Goal: Information Seeking & Learning: Learn about a topic

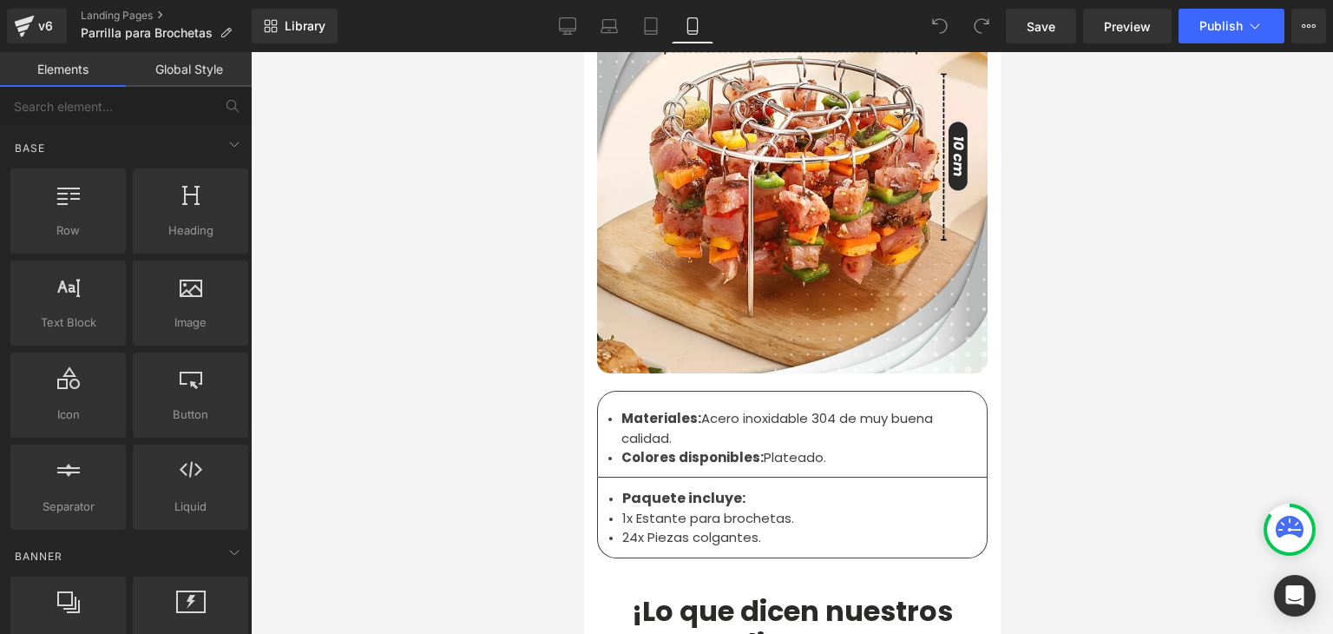
scroll to position [5468, 0]
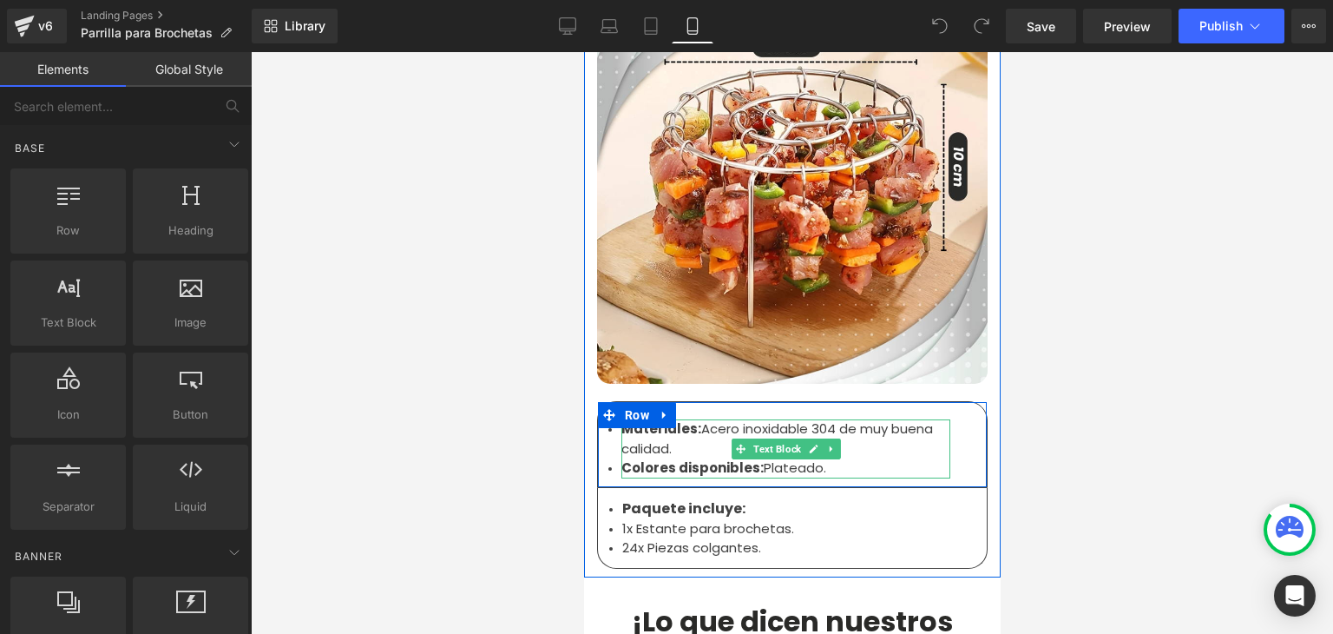
click at [668, 419] on li "Materiales: Acero inoxidable 304 de muy buena calidad." at bounding box center [785, 438] width 329 height 39
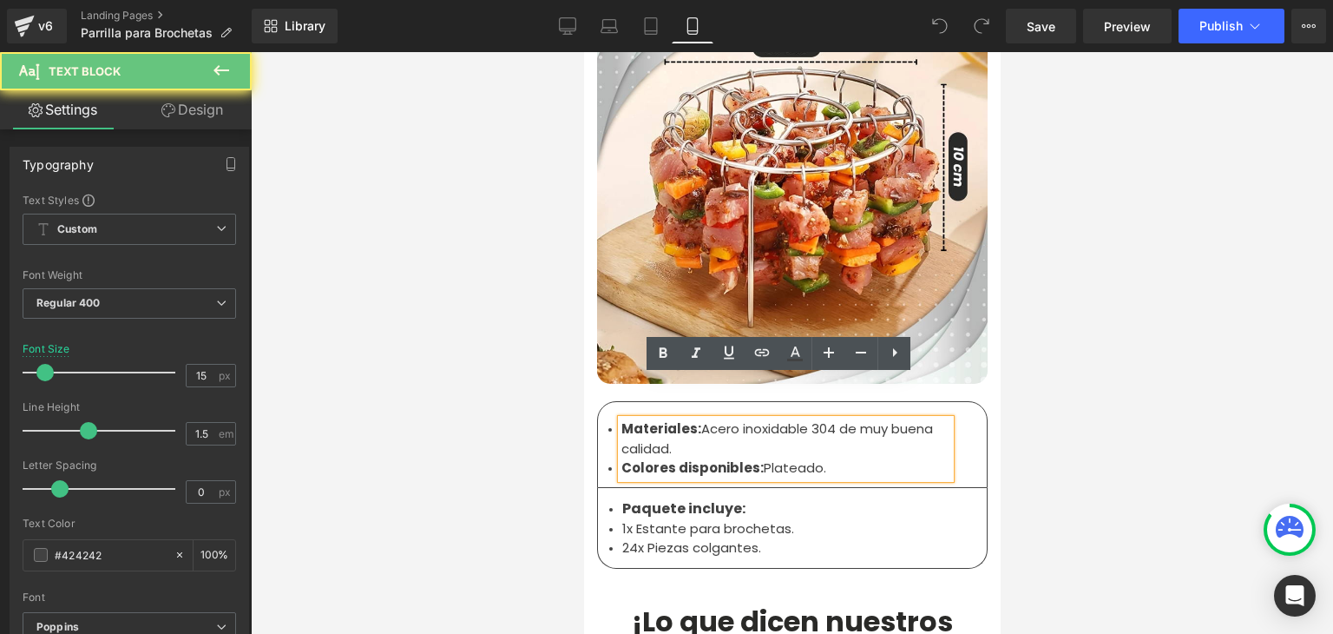
click at [657, 419] on li "Materiales: Acero inoxidable 304 de muy buena calidad." at bounding box center [785, 438] width 329 height 39
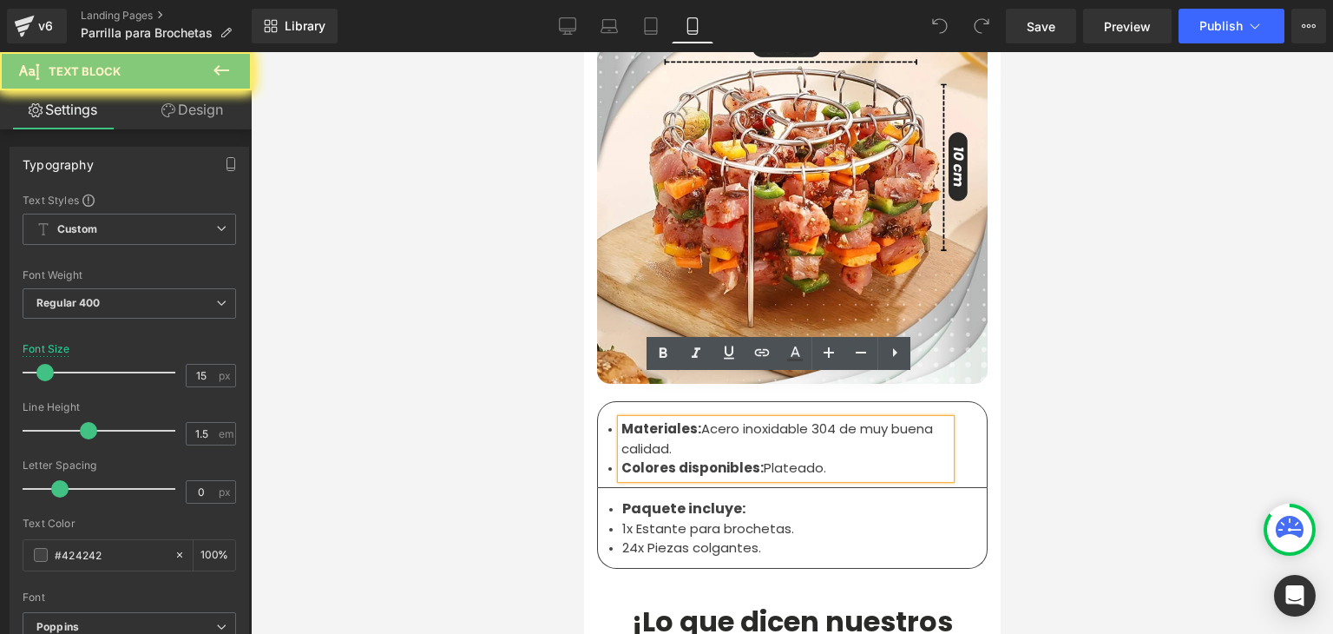
drag, startPoint x: 666, startPoint y: 406, endPoint x: 693, endPoint y: 389, distance: 32.0
click at [693, 419] on li "Materiales: Acero inoxidable 304 de muy buena calidad." at bounding box center [785, 438] width 329 height 39
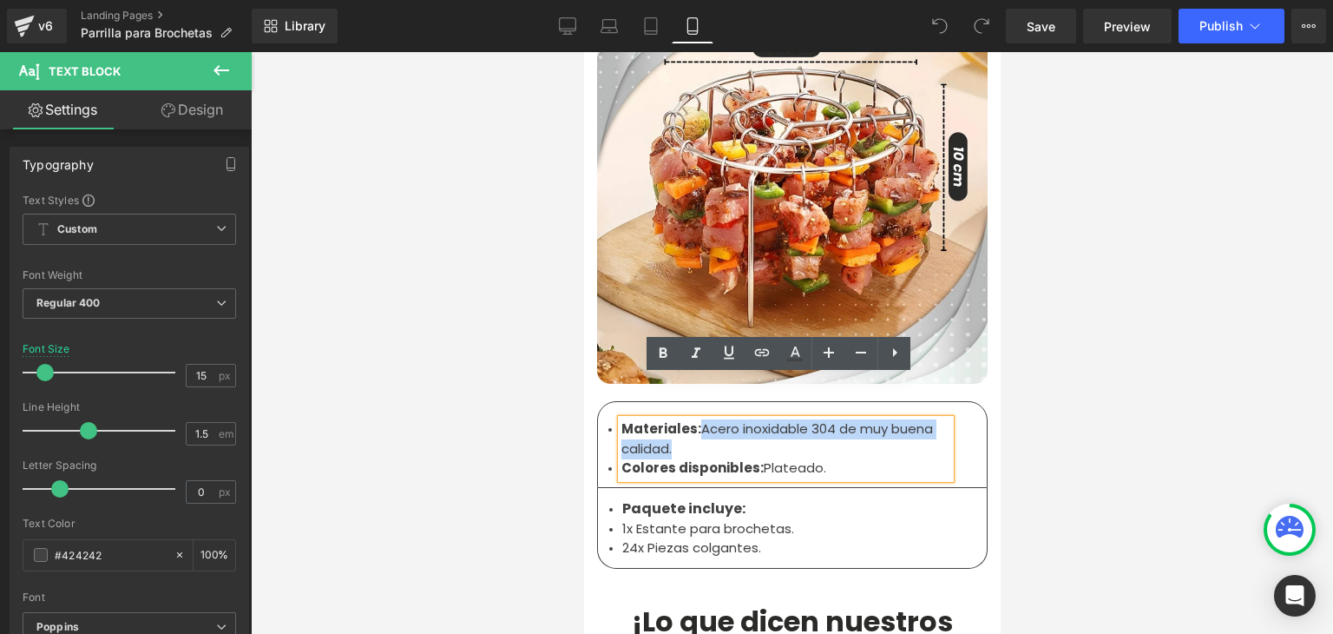
copy li "Acero inoxidable 304 de muy buena calidad."
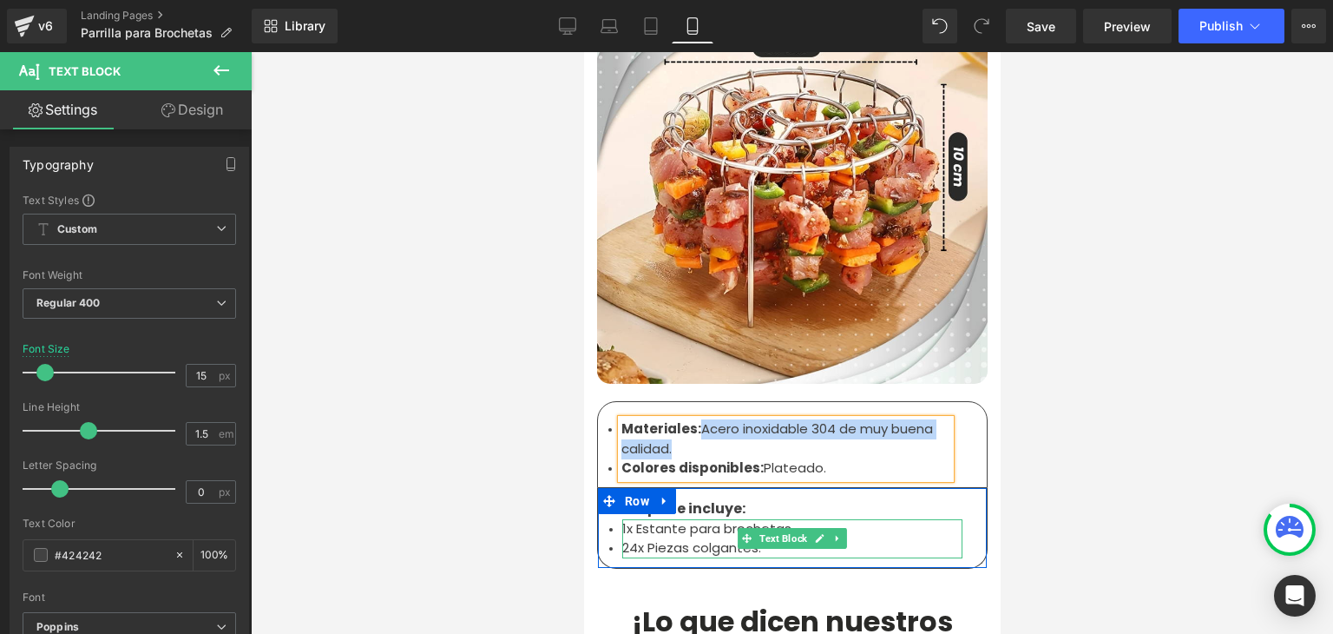
click at [641, 519] on li "1x Estante para brochetas." at bounding box center [791, 529] width 340 height 20
click at [634, 519] on li "1x Estante para brochetas." at bounding box center [791, 529] width 340 height 20
click at [699, 519] on li "1x Estante para brochetas." at bounding box center [791, 529] width 340 height 20
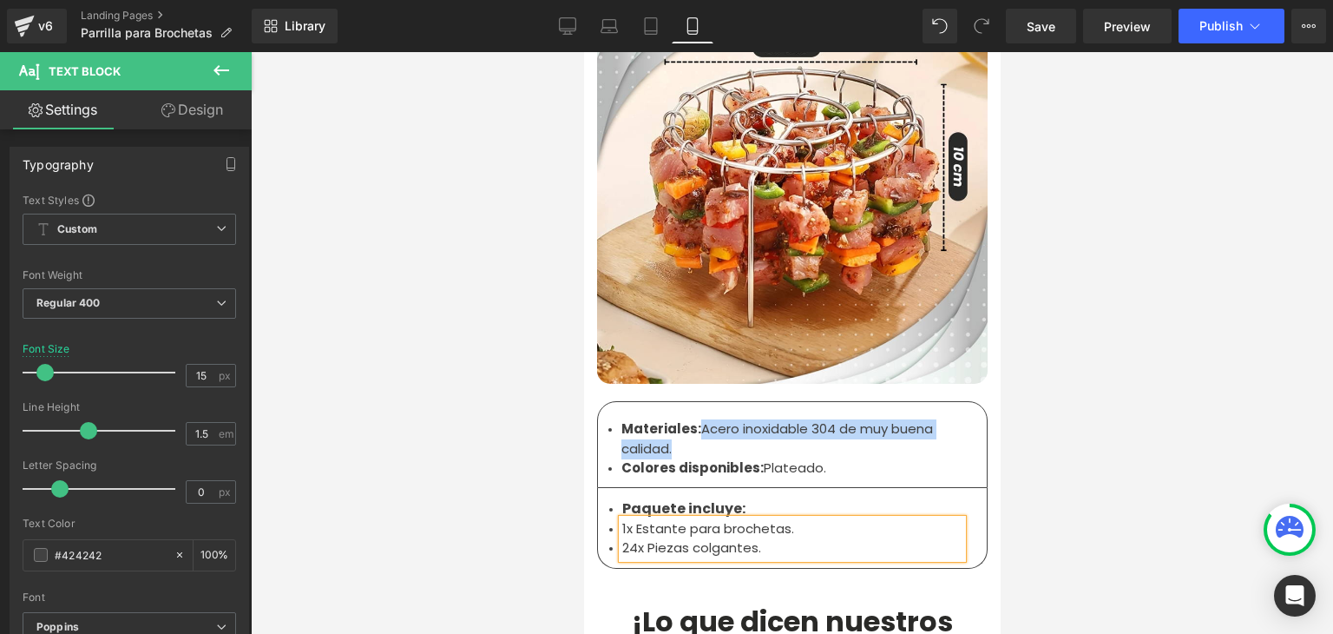
drag, startPoint x: 756, startPoint y: 508, endPoint x: 615, endPoint y: 487, distance: 142.1
click at [621, 519] on ul "1x Estante para brochetas. 24x Piezas colgantes." at bounding box center [791, 538] width 340 height 39
copy li "Acero inoxidable 304 de muy buena calidad."
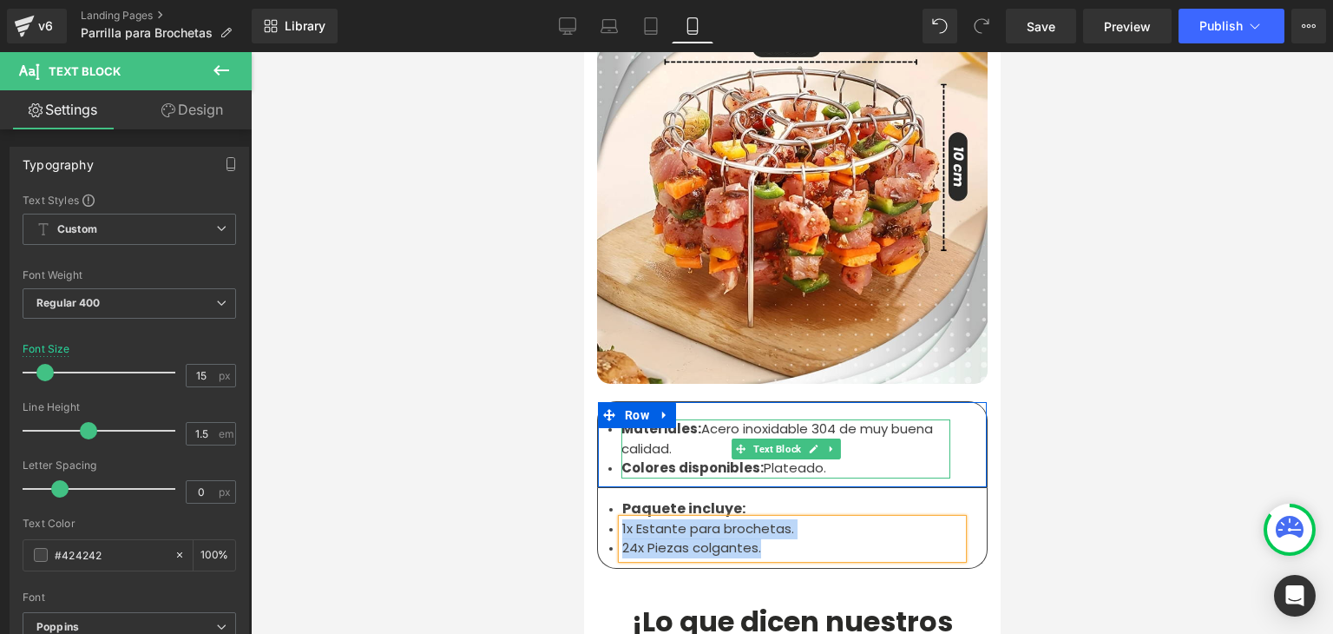
click at [662, 419] on li "Materiales: Acero inoxidable 304 de muy buena calidad." at bounding box center [785, 438] width 329 height 39
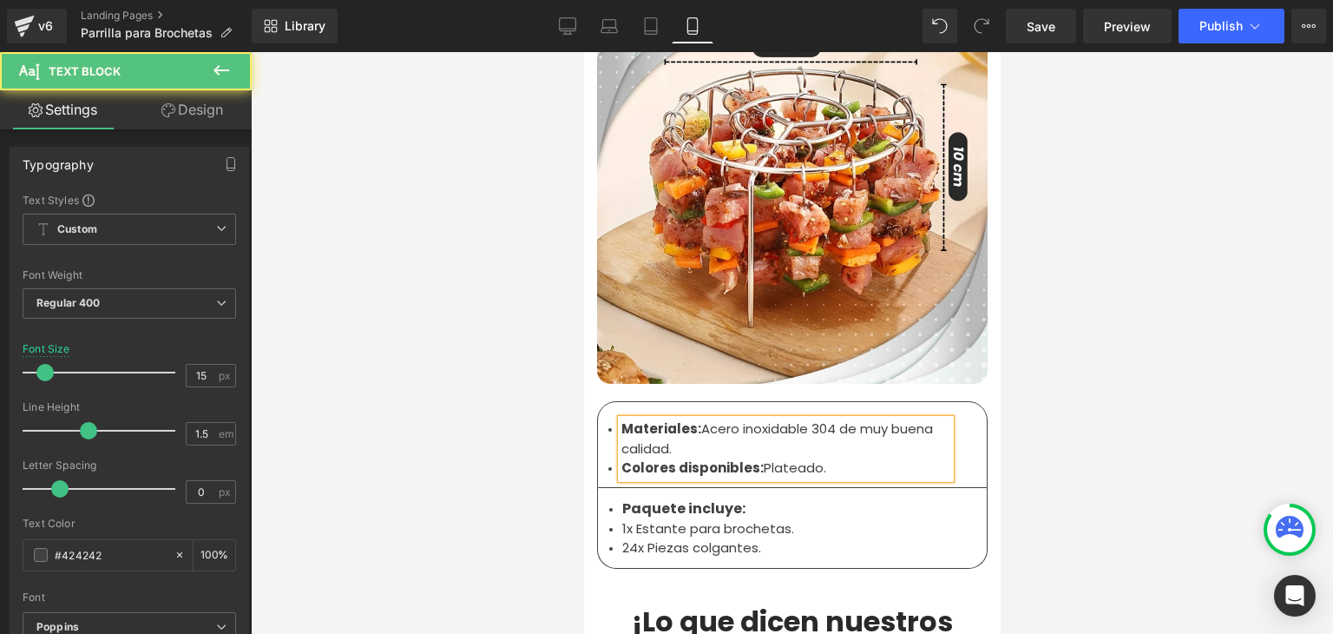
scroll to position [3472, 0]
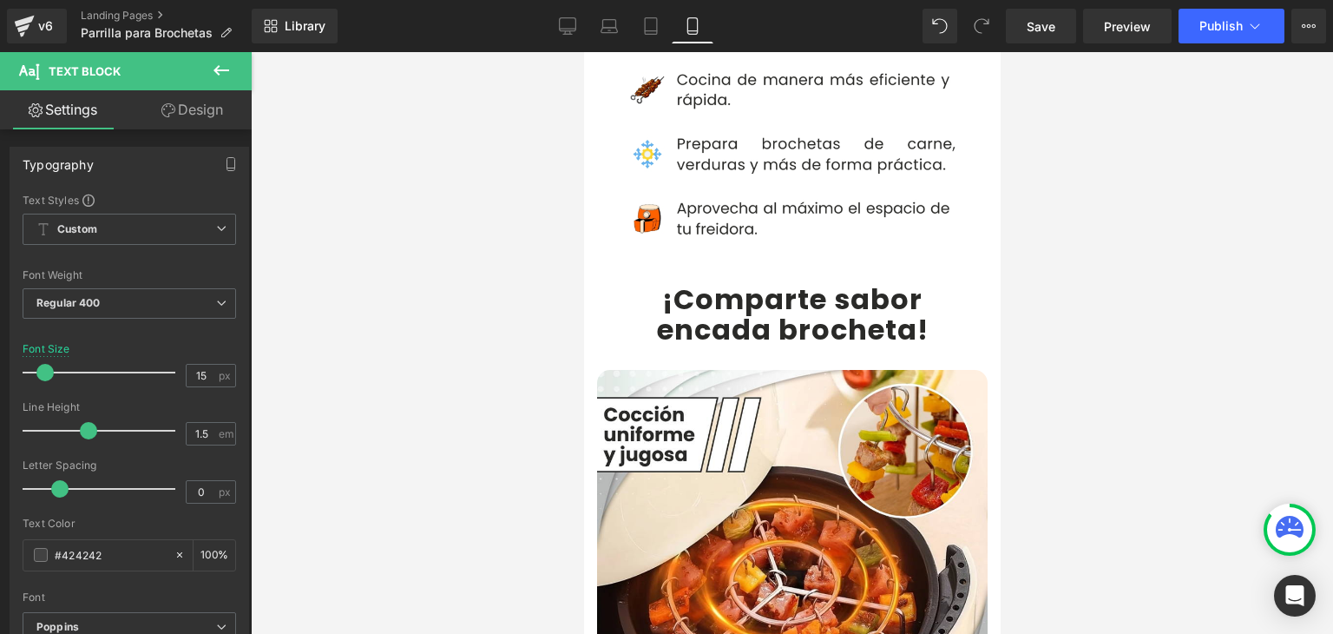
click at [673, 279] on b "¡Comparte sabor" at bounding box center [791, 298] width 260 height 39
click at [668, 279] on b "¡Comparte sabor" at bounding box center [791, 298] width 260 height 39
click at [661, 279] on b "¡Comparte sabor" at bounding box center [791, 298] width 260 height 39
click at [669, 279] on b "¡Comparte sabor" at bounding box center [791, 298] width 260 height 39
click at [664, 279] on b "¡Comparte sabor" at bounding box center [791, 298] width 260 height 39
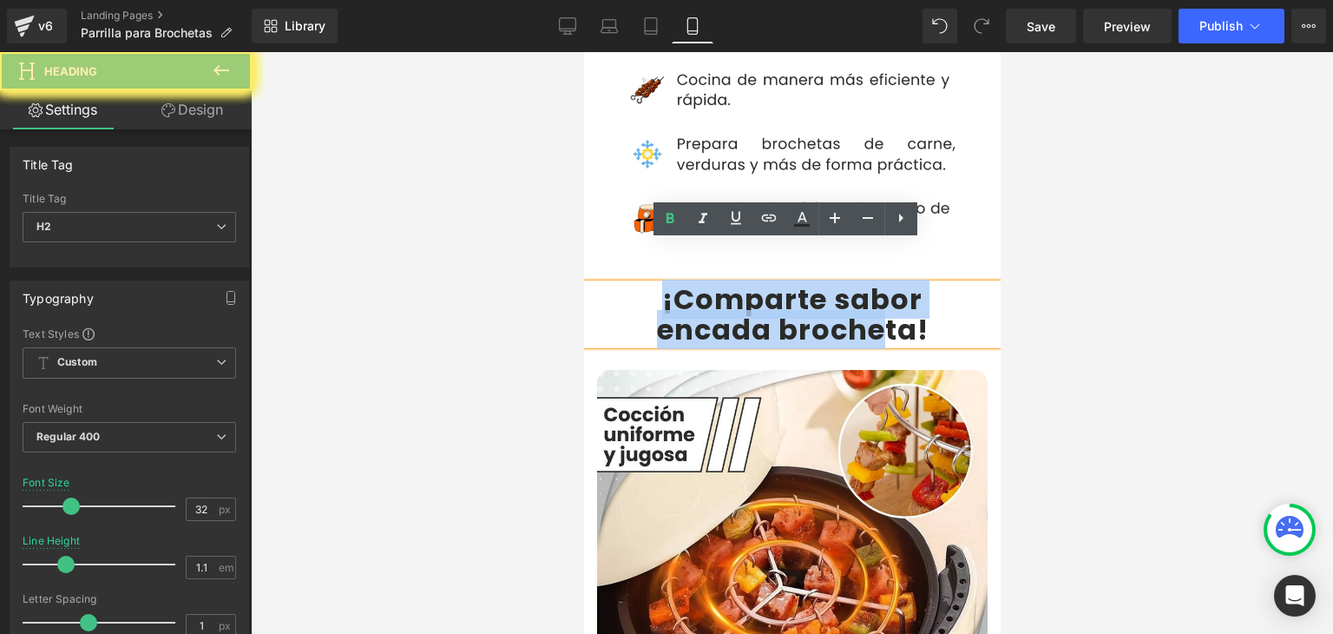
drag, startPoint x: 684, startPoint y: 261, endPoint x: 921, endPoint y: 295, distance: 239.3
click at [920, 295] on div "¡Comparte sabor en cada brocheta !" at bounding box center [791, 314] width 417 height 61
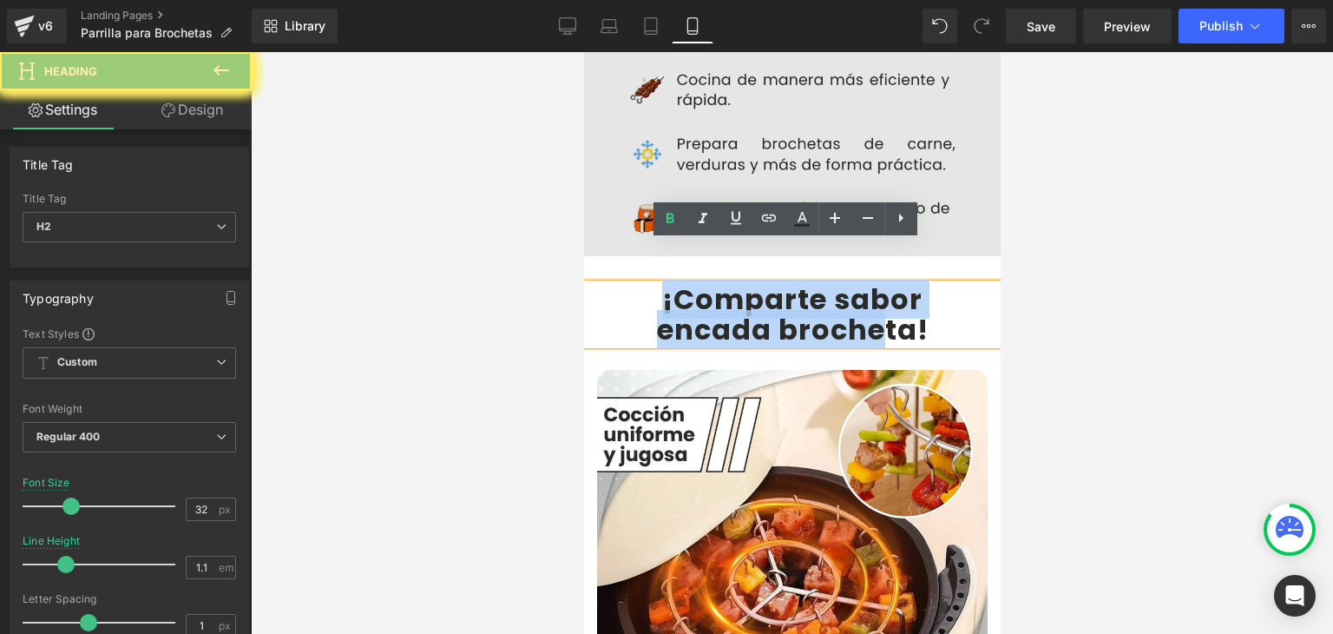
copy div "¡Comparte sabor en cada broche"
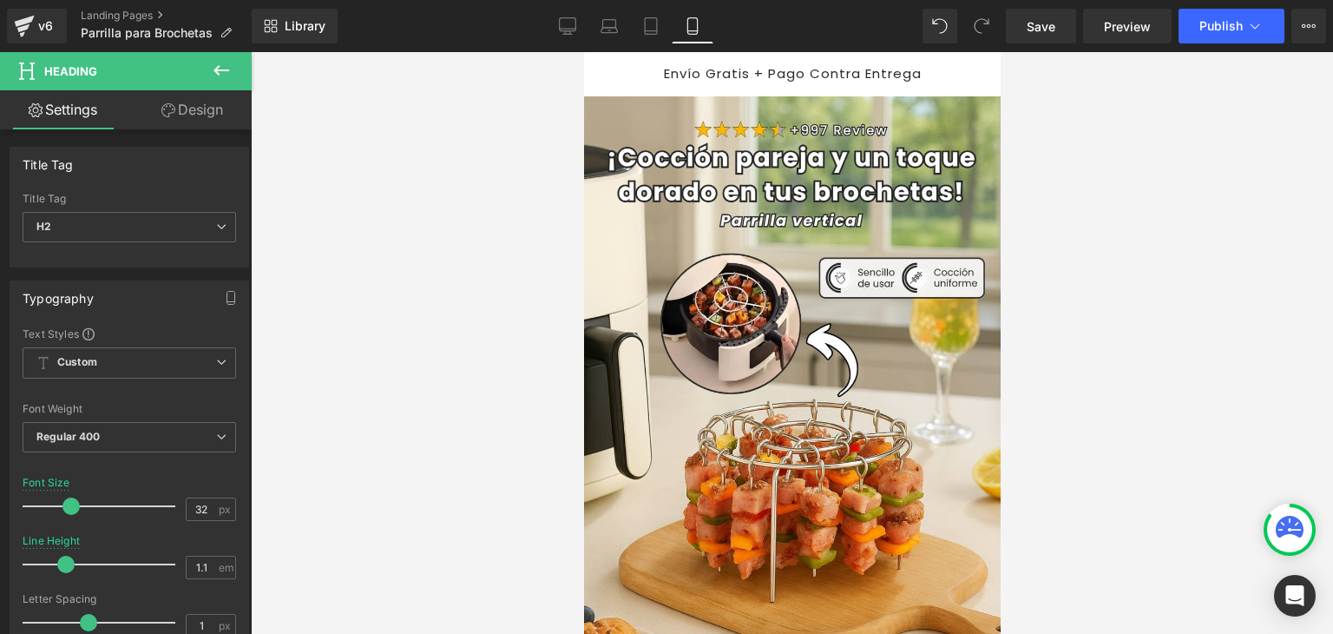
scroll to position [521, 0]
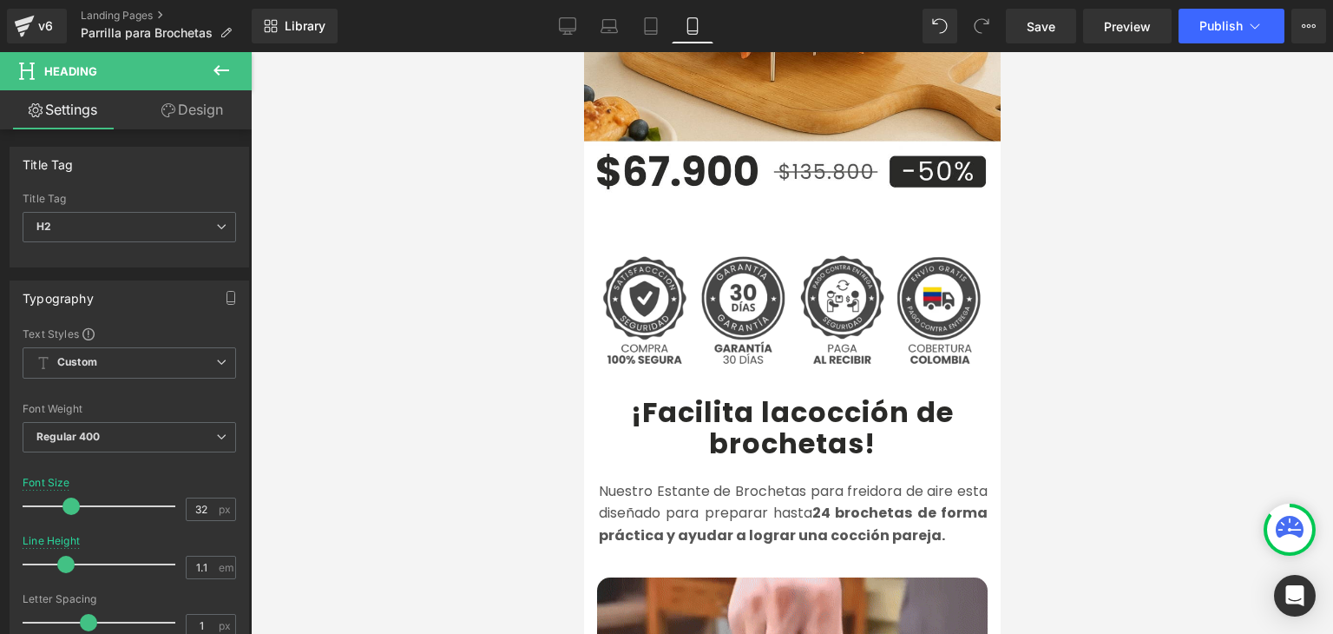
click at [678, 392] on b "¡Facilita la" at bounding box center [710, 411] width 160 height 39
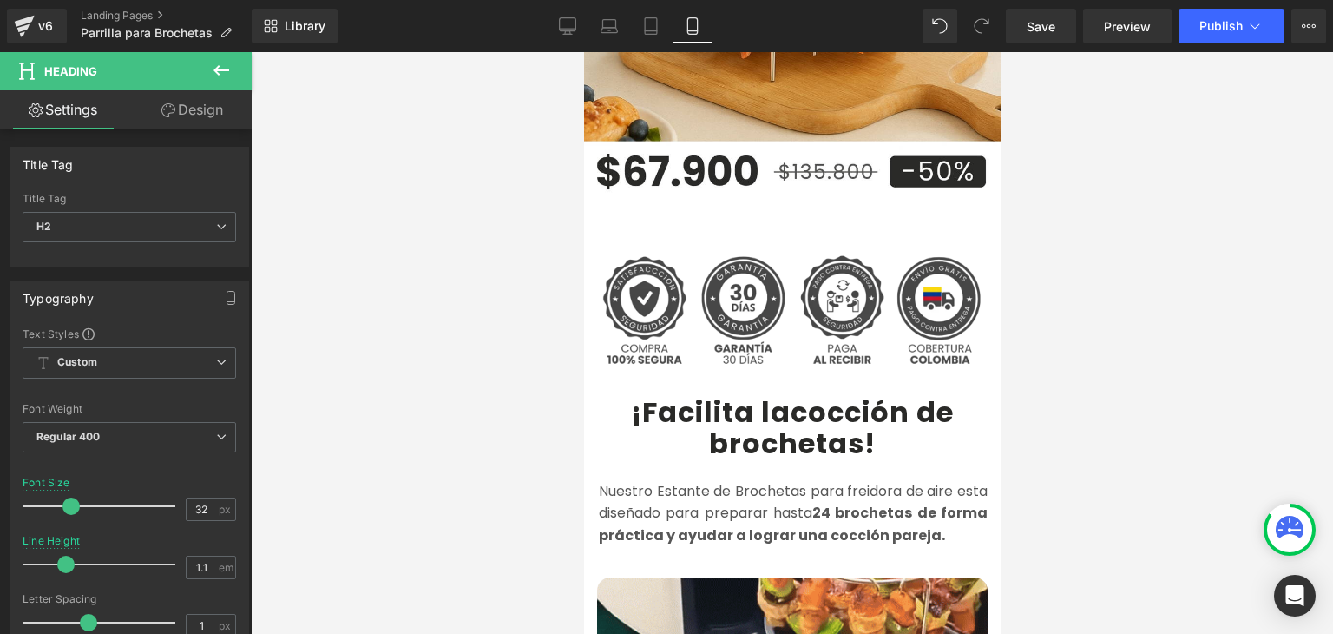
click at [661, 393] on b "¡Facilita la" at bounding box center [710, 411] width 160 height 39
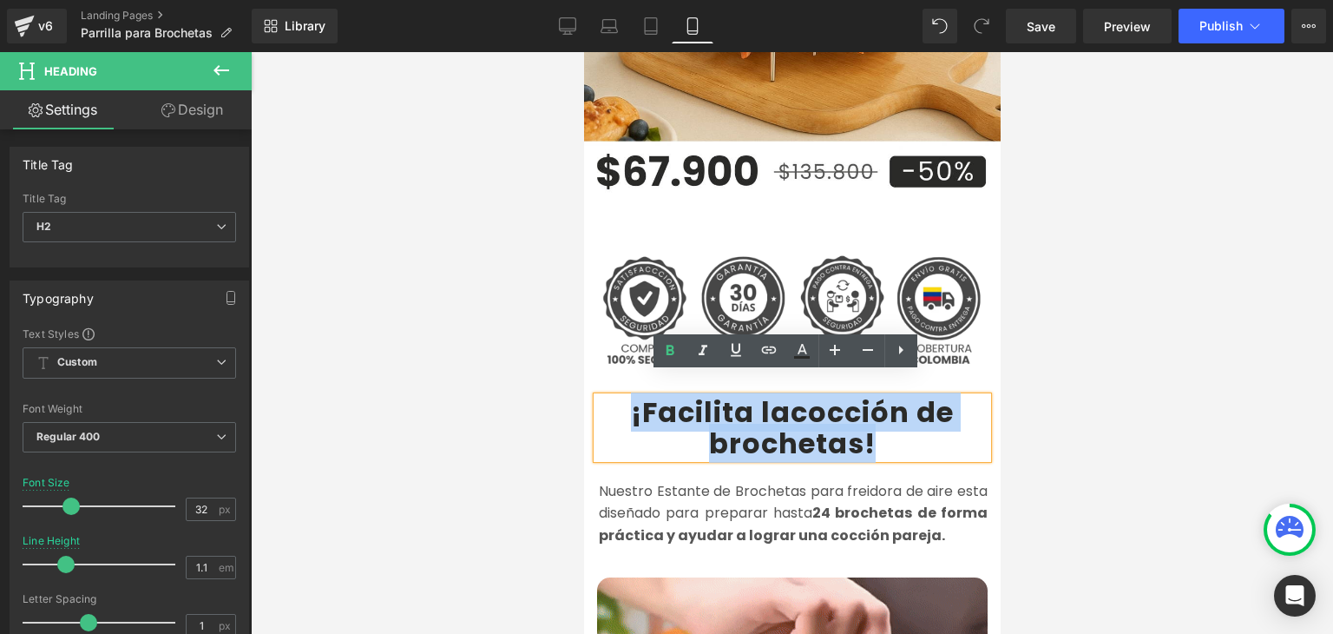
drag, startPoint x: 622, startPoint y: 394, endPoint x: 863, endPoint y: 417, distance: 241.5
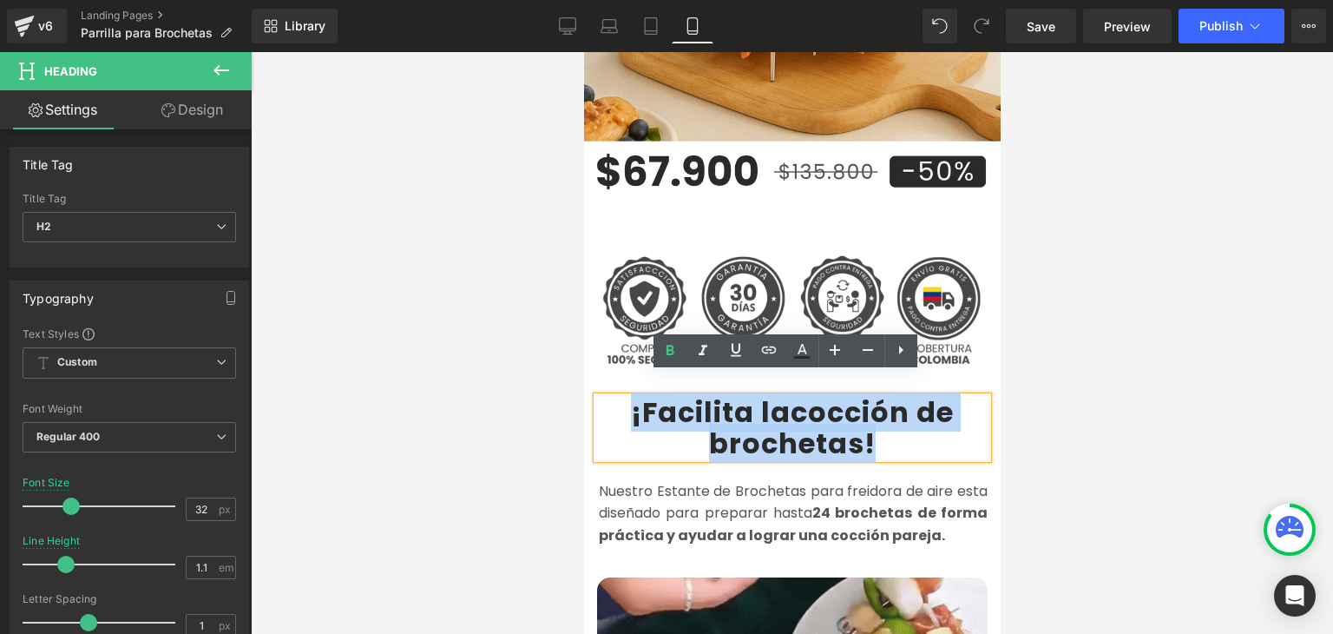
click at [863, 417] on h2 "¡Facilita la cocción de brochetas !" at bounding box center [791, 427] width 391 height 61
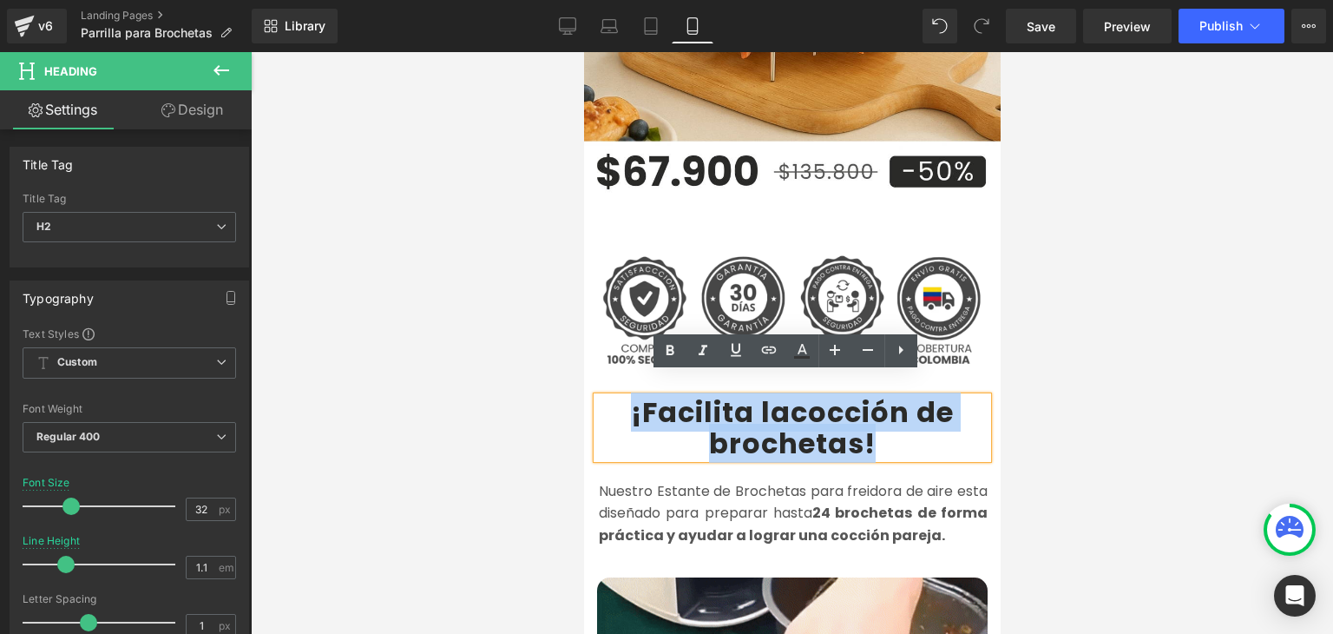
copy h2 "¡Facilita la cocción de brochetas !"
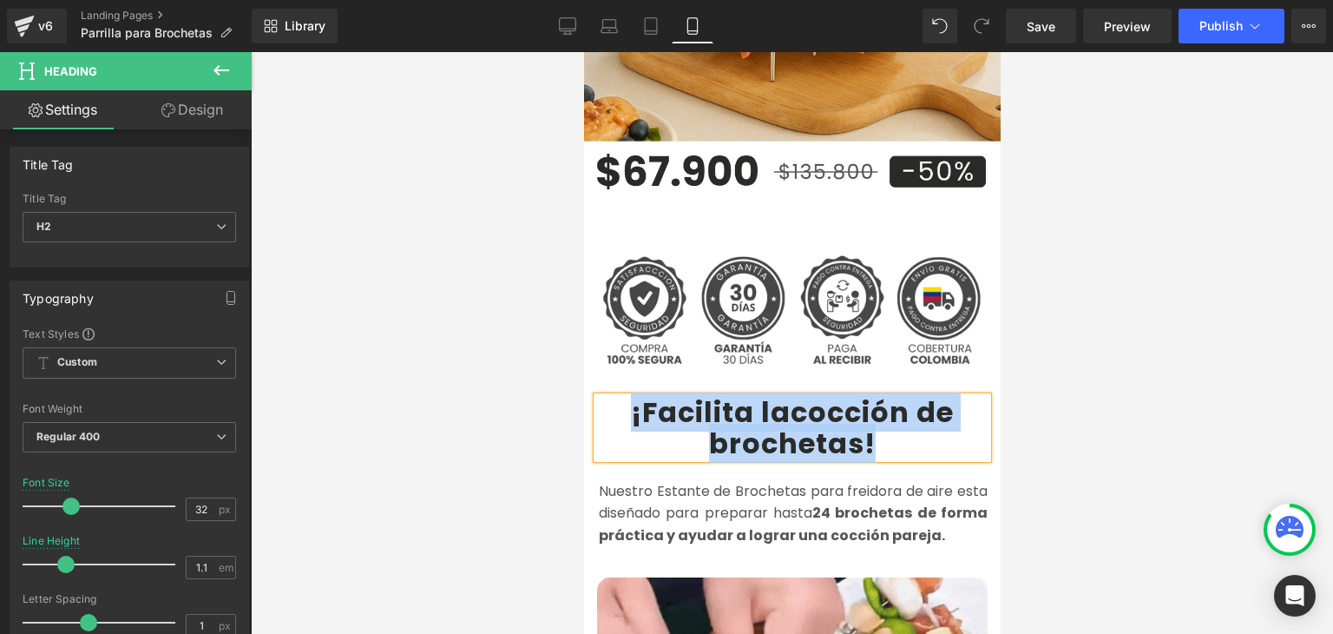
click at [676, 393] on b "¡Facilita la" at bounding box center [710, 411] width 160 height 39
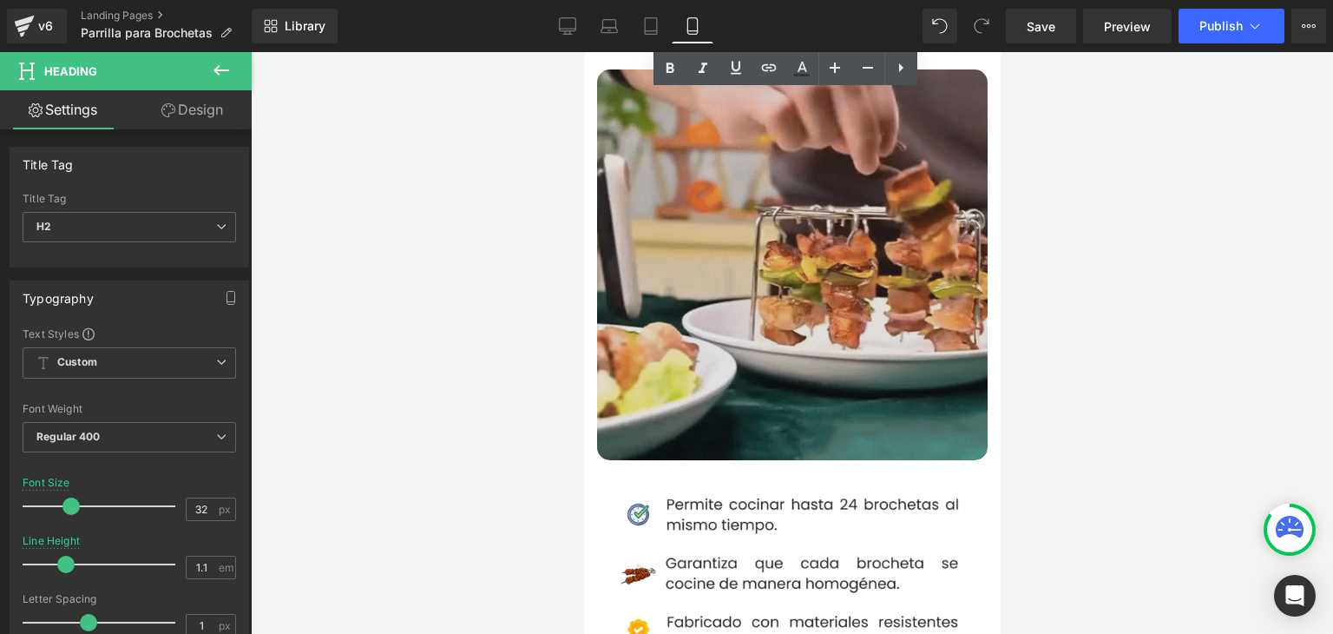
scroll to position [1041, 0]
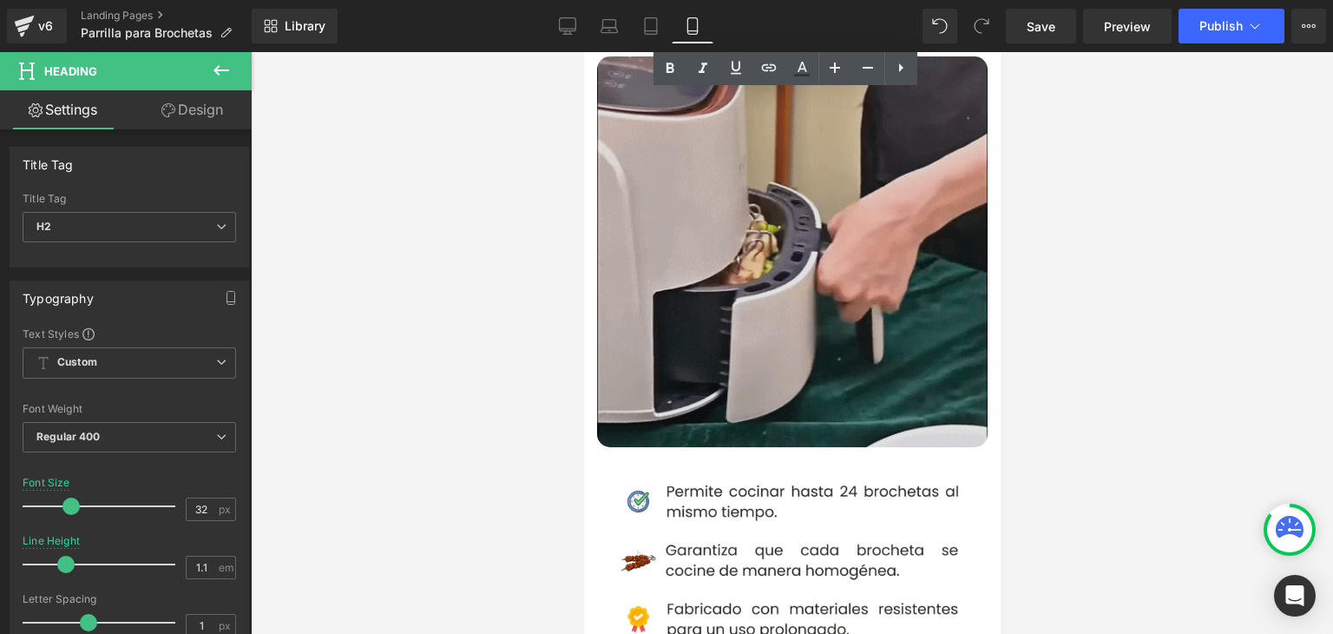
click at [740, 266] on img at bounding box center [791, 251] width 391 height 391
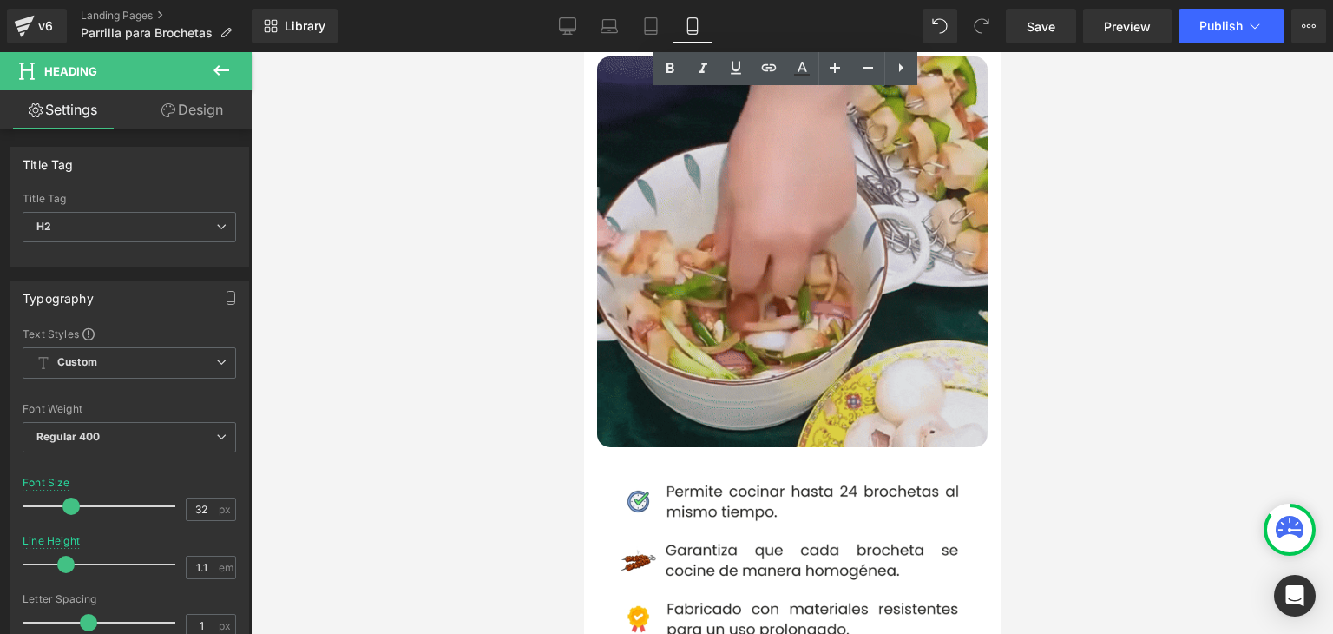
click at [750, 247] on img at bounding box center [791, 251] width 391 height 391
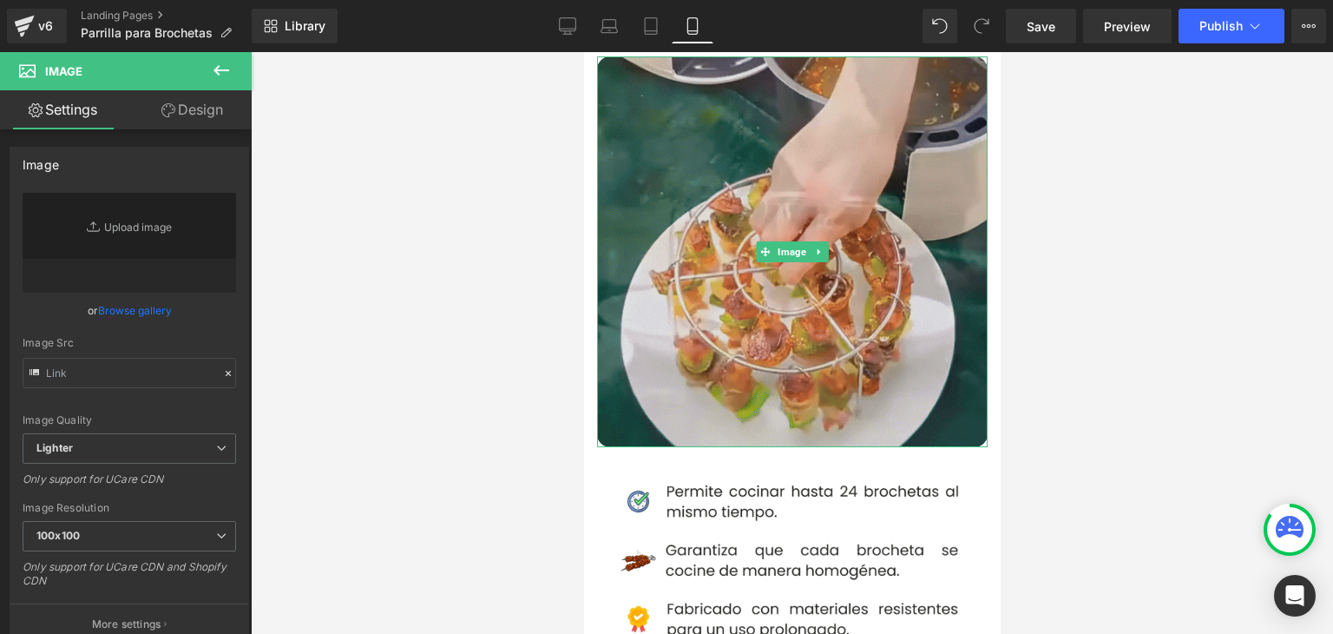
scroll to position [955, 0]
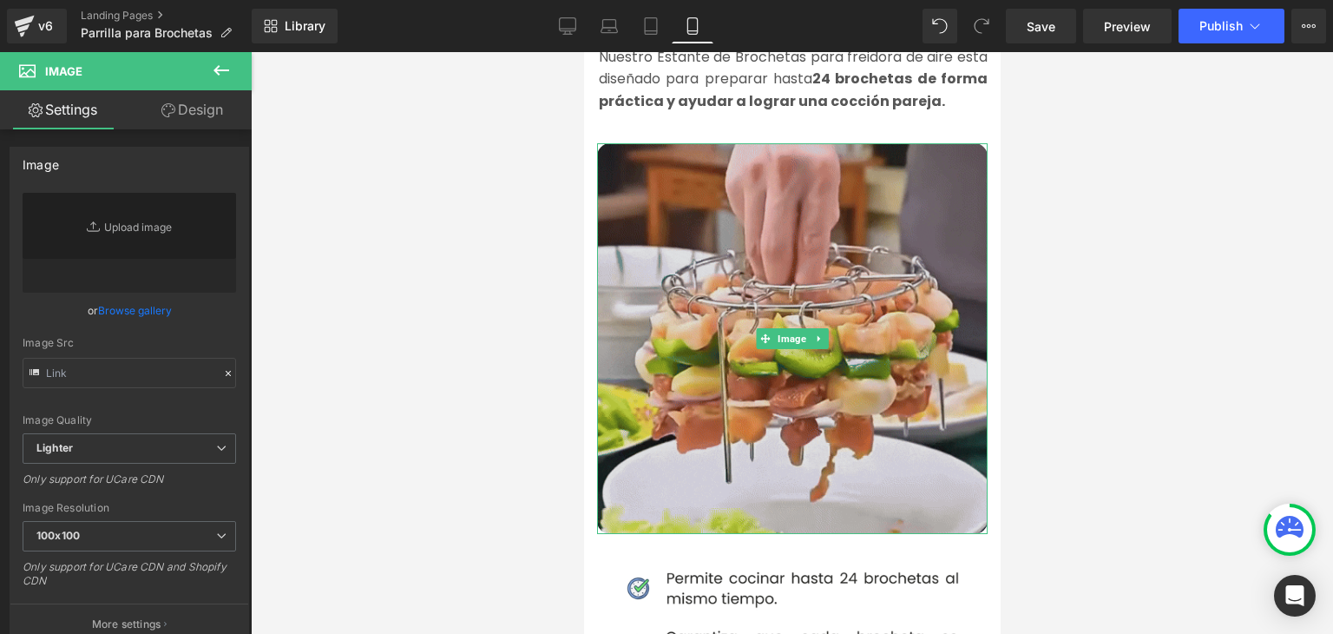
type input "[URL][DOMAIN_NAME]"
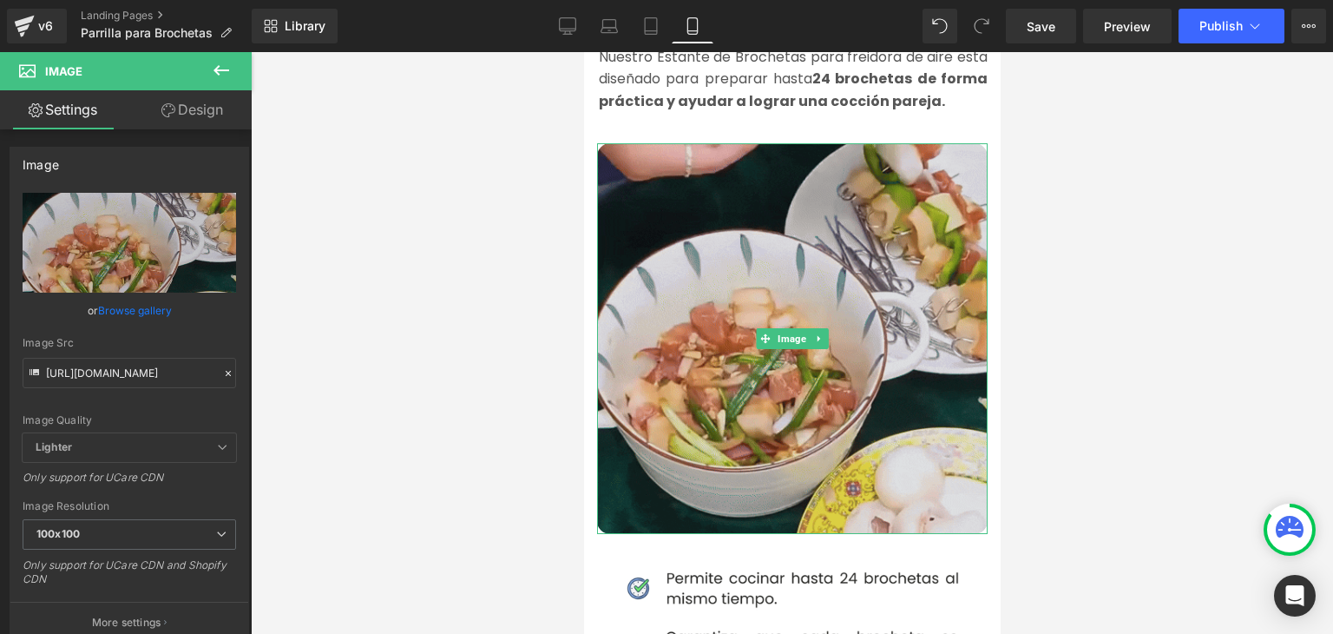
click at [747, 254] on img at bounding box center [791, 338] width 391 height 391
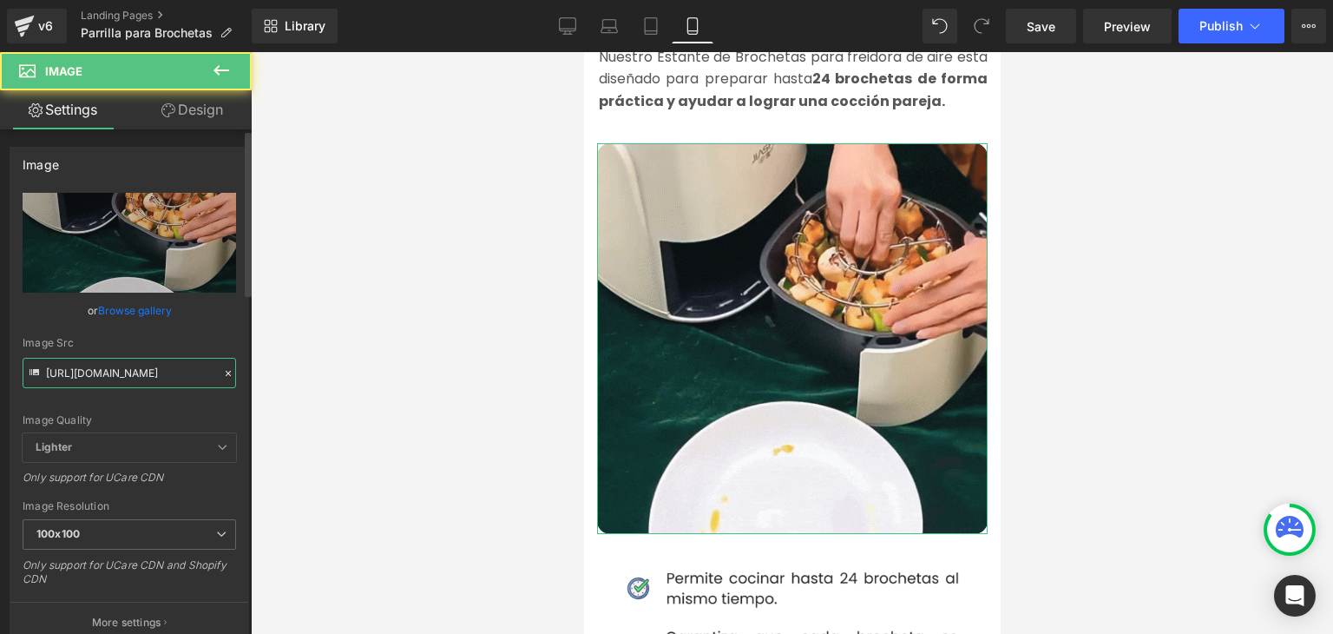
click at [115, 365] on input "[URL][DOMAIN_NAME]" at bounding box center [130, 373] width 214 height 30
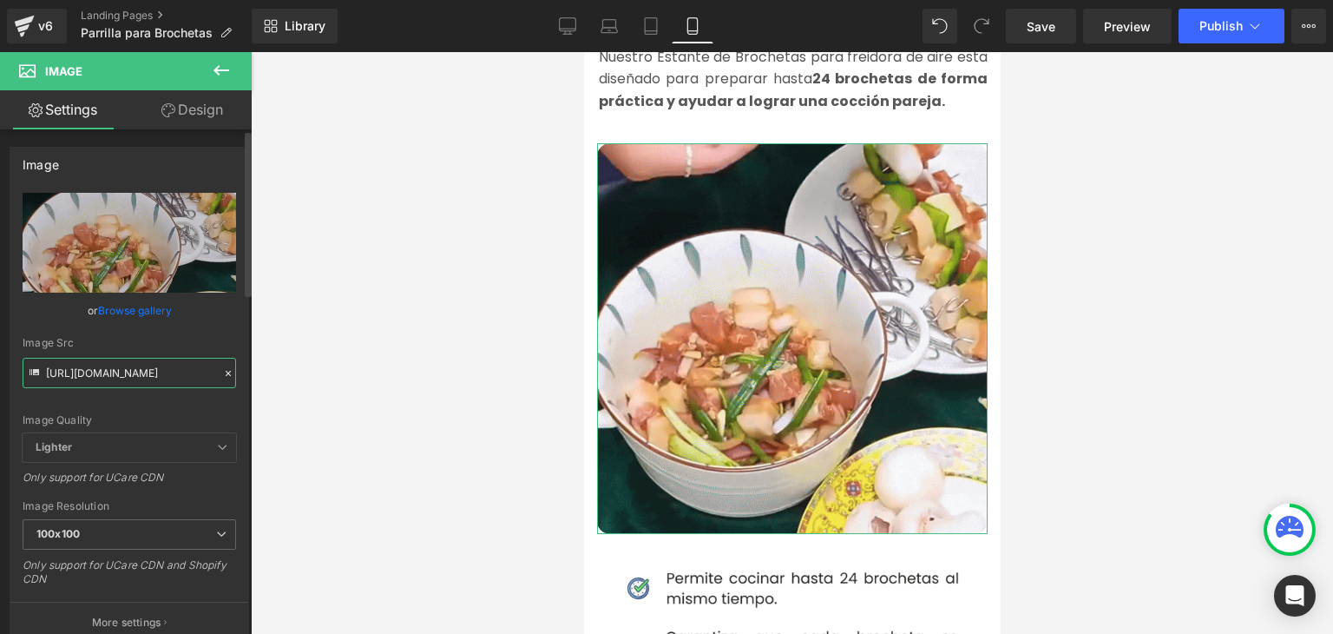
click at [113, 371] on input "[URL][DOMAIN_NAME]" at bounding box center [130, 373] width 214 height 30
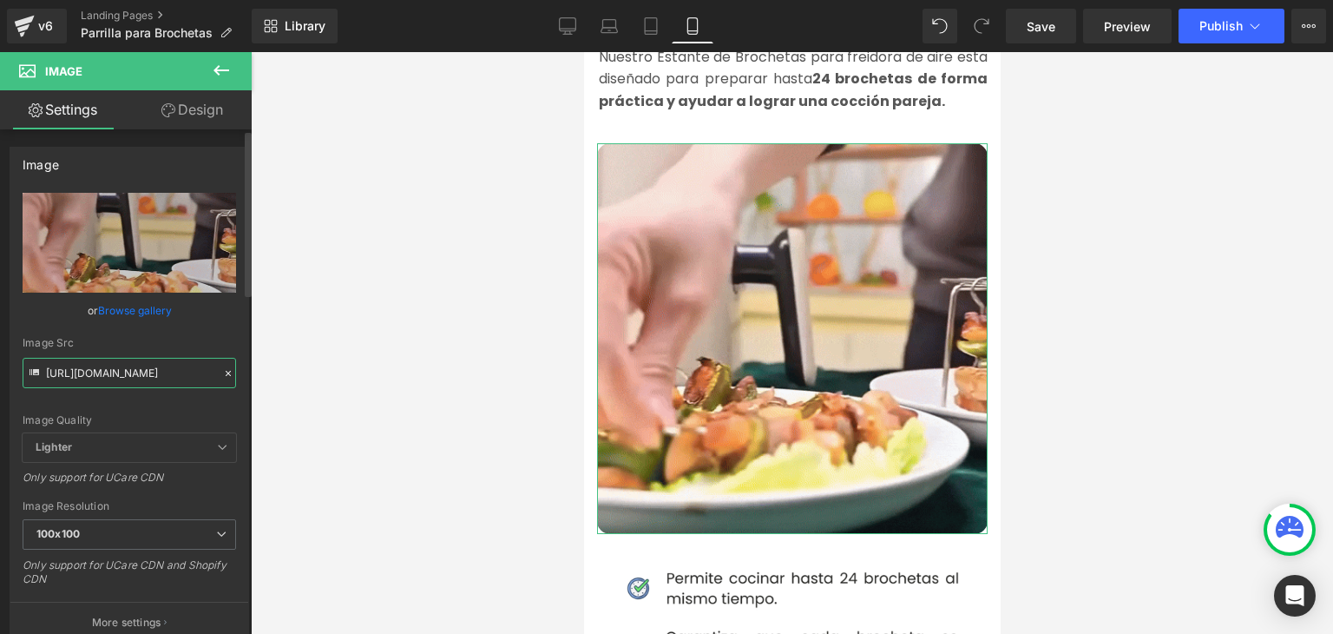
click at [113, 371] on input "[URL][DOMAIN_NAME]" at bounding box center [130, 373] width 214 height 30
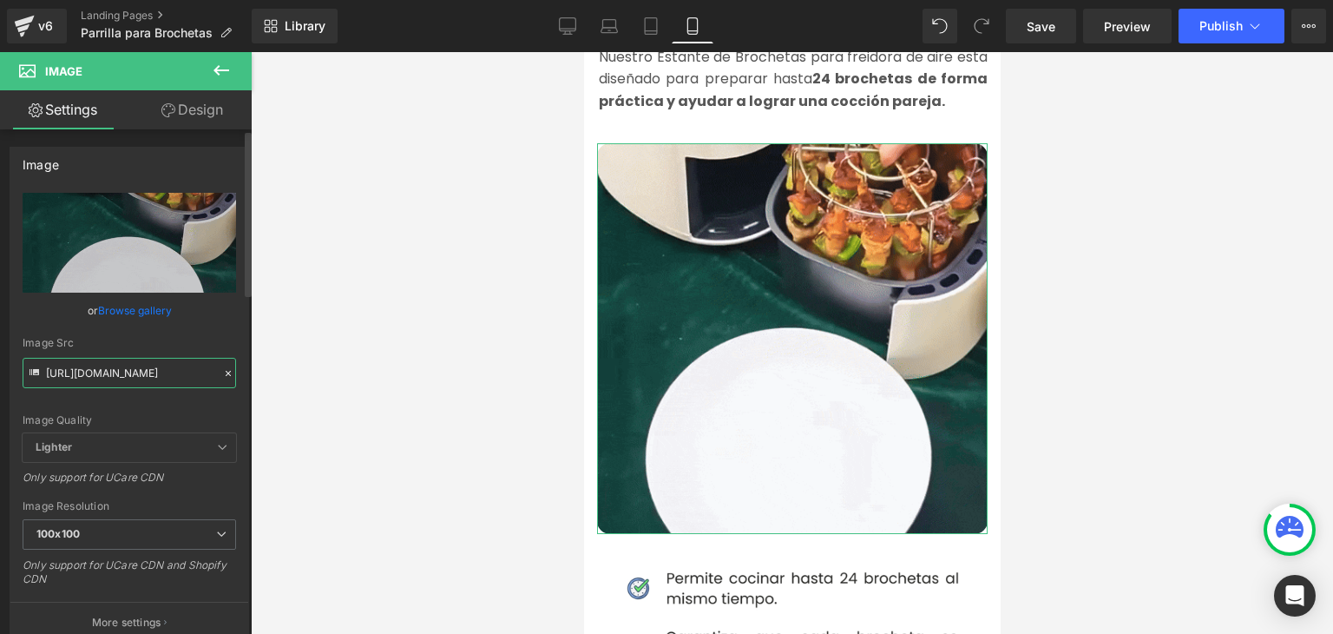
click at [113, 371] on input "[URL][DOMAIN_NAME]" at bounding box center [130, 373] width 214 height 30
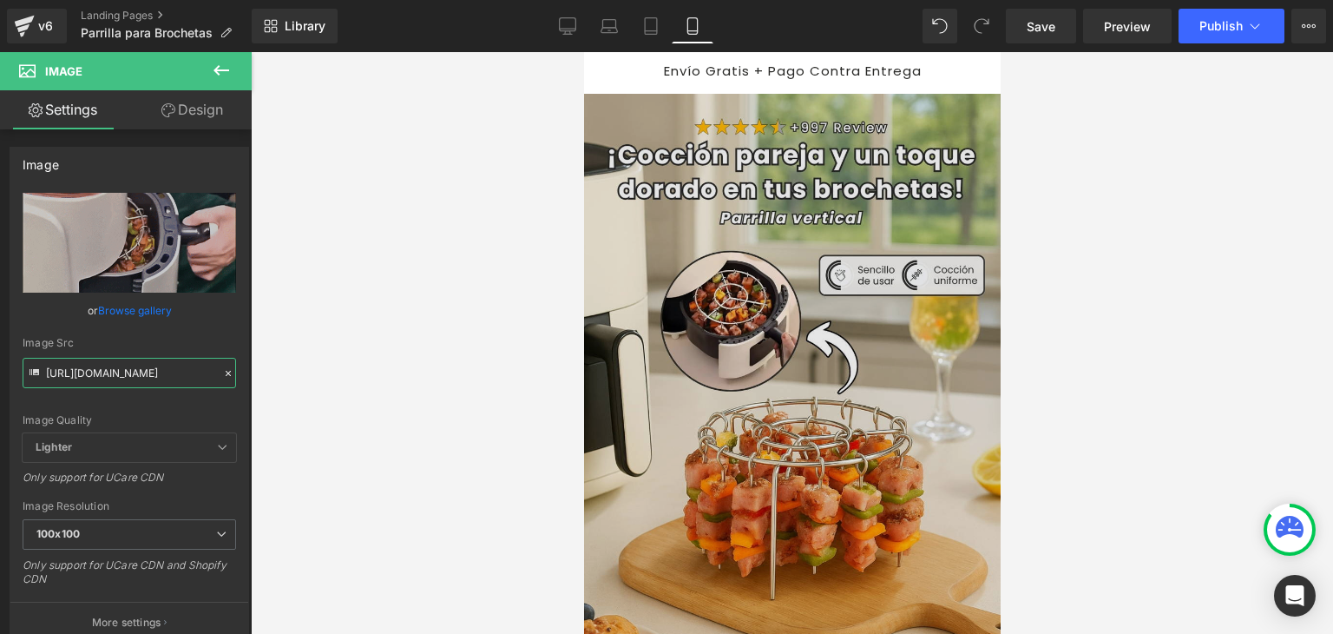
scroll to position [0, 0]
